Goal: Task Accomplishment & Management: Use online tool/utility

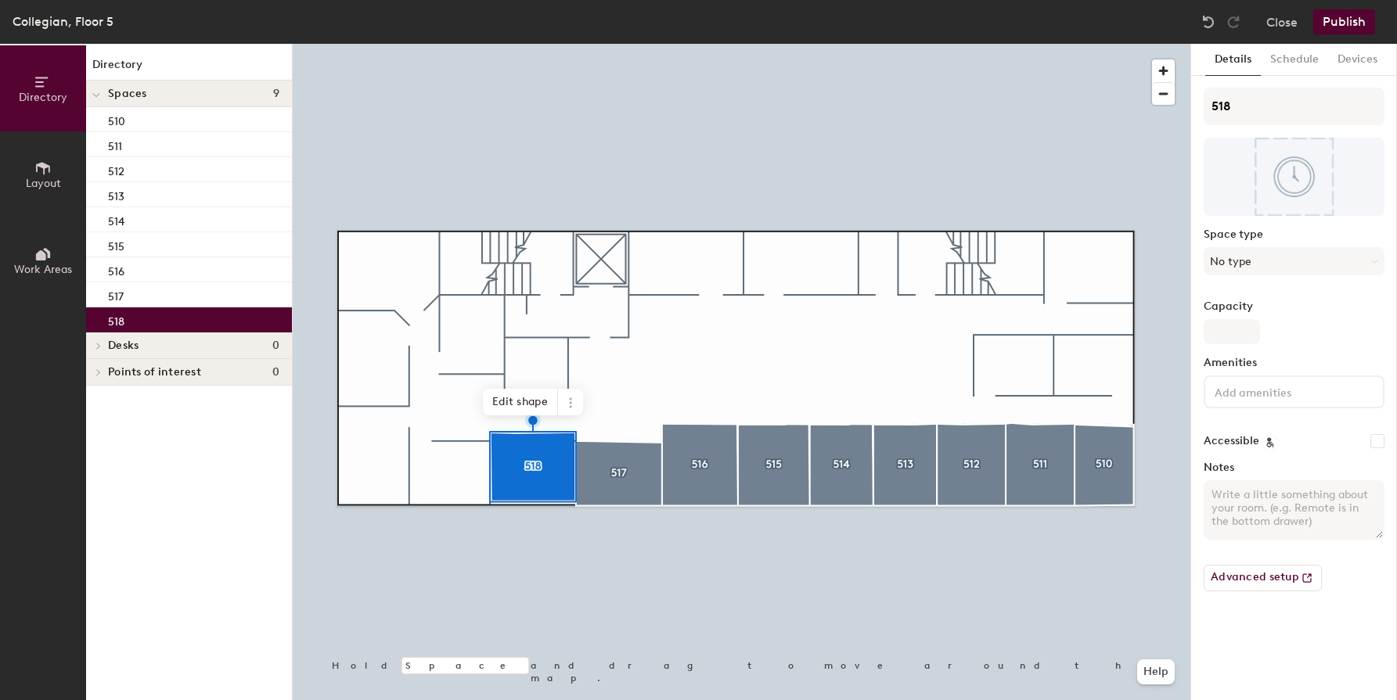
click at [1325, 21] on button "Publish" at bounding box center [1344, 21] width 62 height 25
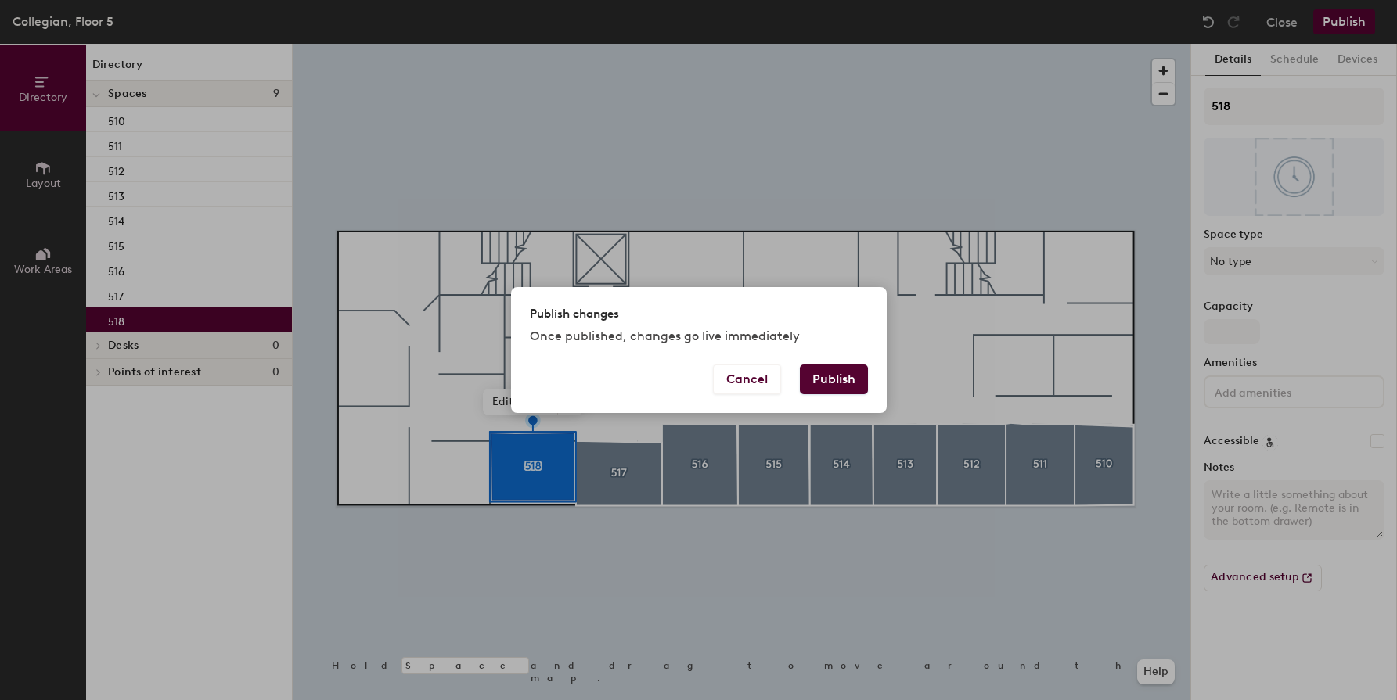
click at [833, 372] on button "Publish" at bounding box center [834, 380] width 68 height 30
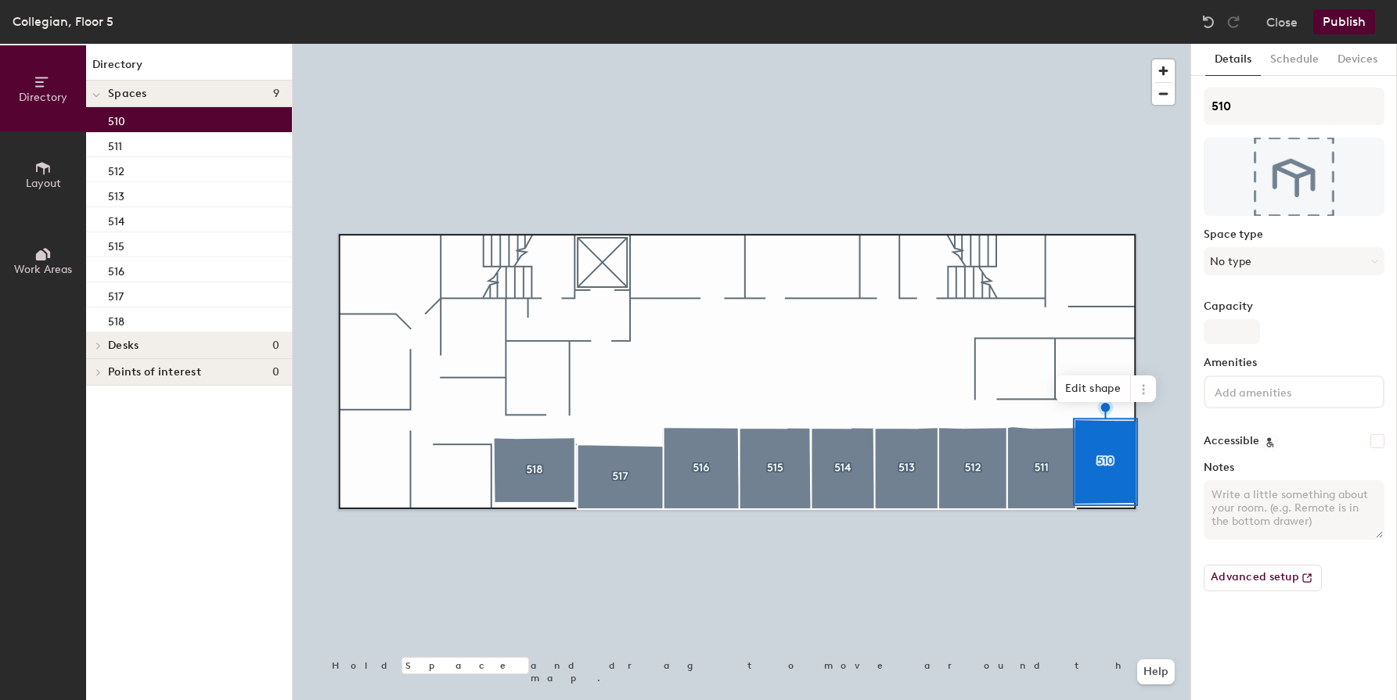
click at [1335, 18] on button "Publish" at bounding box center [1344, 21] width 62 height 25
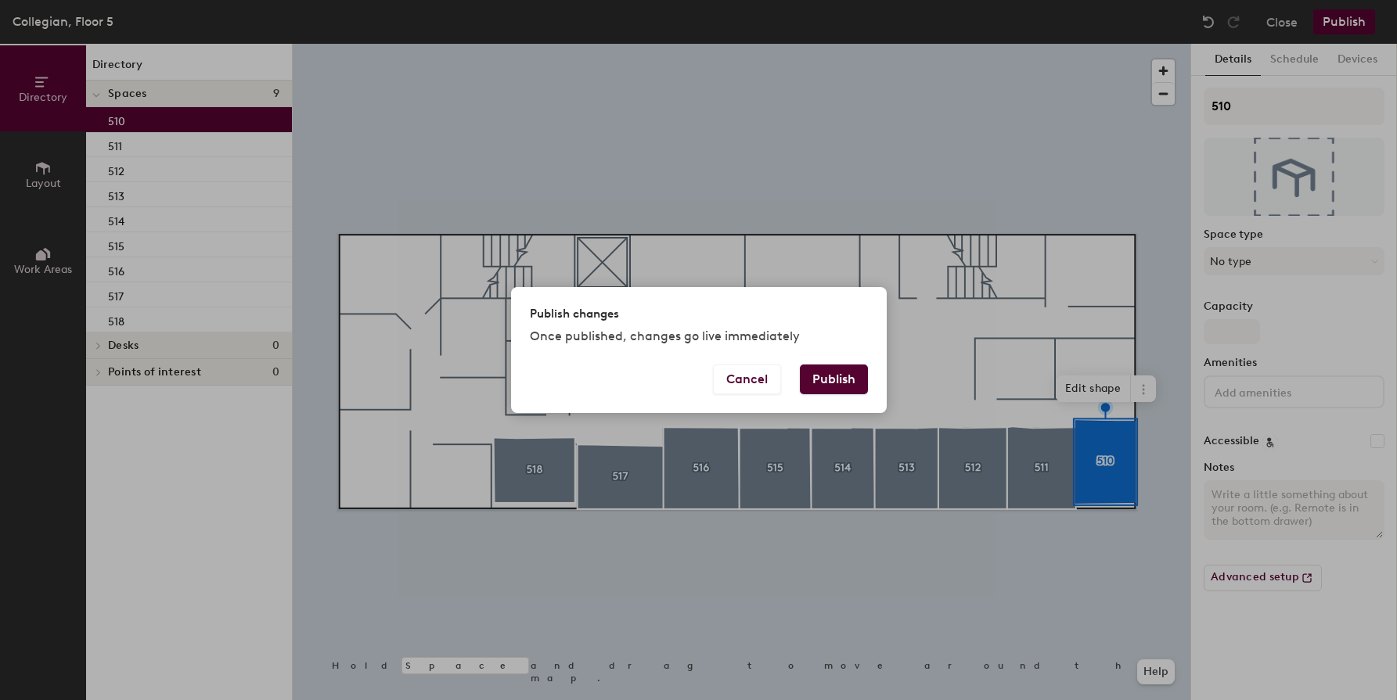
click at [841, 374] on button "Publish" at bounding box center [834, 380] width 68 height 30
